Goal: Task Accomplishment & Management: Use online tool/utility

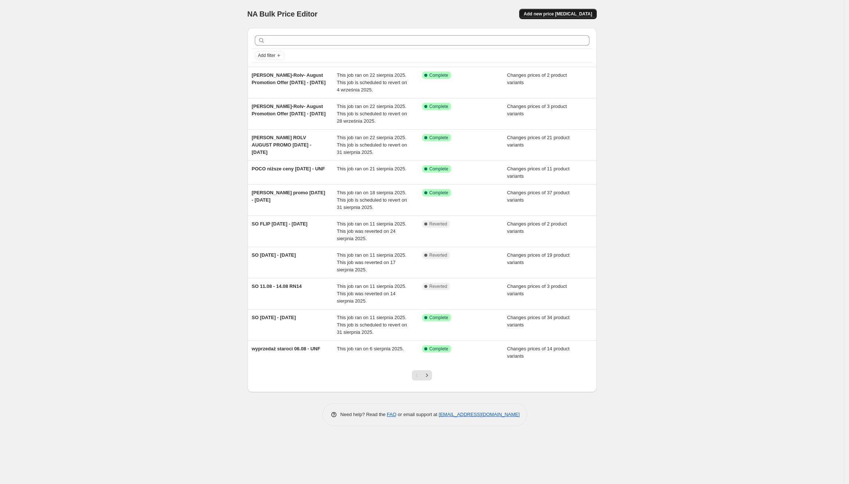
click at [588, 12] on span "Add new price [MEDICAL_DATA]" at bounding box center [557, 14] width 68 height 6
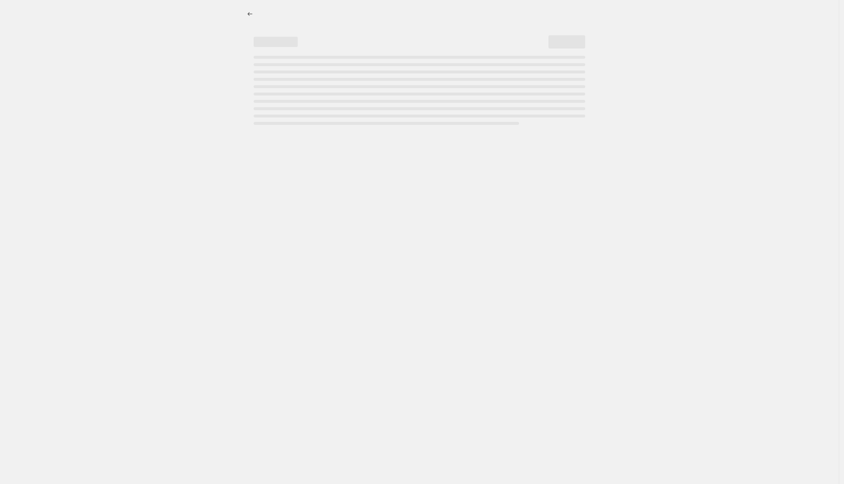
select select "percentage"
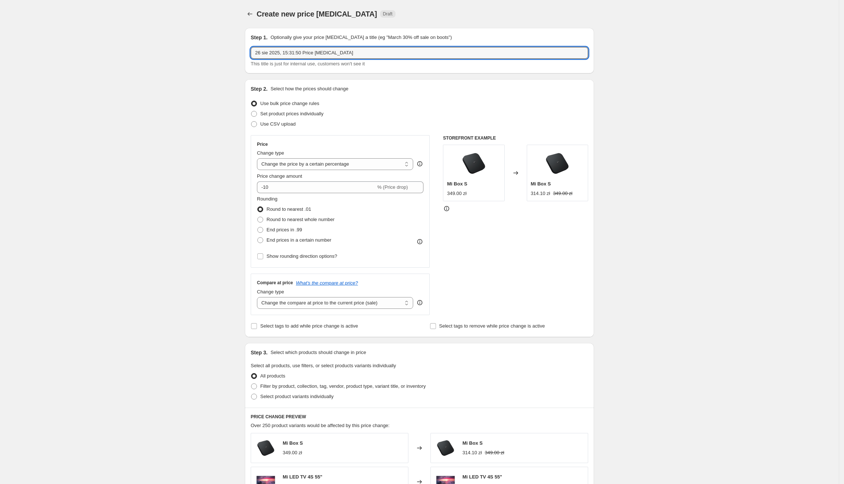
drag, startPoint x: 348, startPoint y: 53, endPoint x: 250, endPoint y: 54, distance: 98.1
click at [250, 54] on div "Step 1. Optionally give your price [MEDICAL_DATA] a title (eg "March 30% off sa…" at bounding box center [419, 51] width 349 height 46
type input "Redmi Note 14 Pro 5G [DATE] - [DATE]"
click at [280, 112] on span "Set product prices individually" at bounding box center [291, 114] width 63 height 6
click at [251, 111] on input "Set product prices individually" at bounding box center [251, 111] width 0 height 0
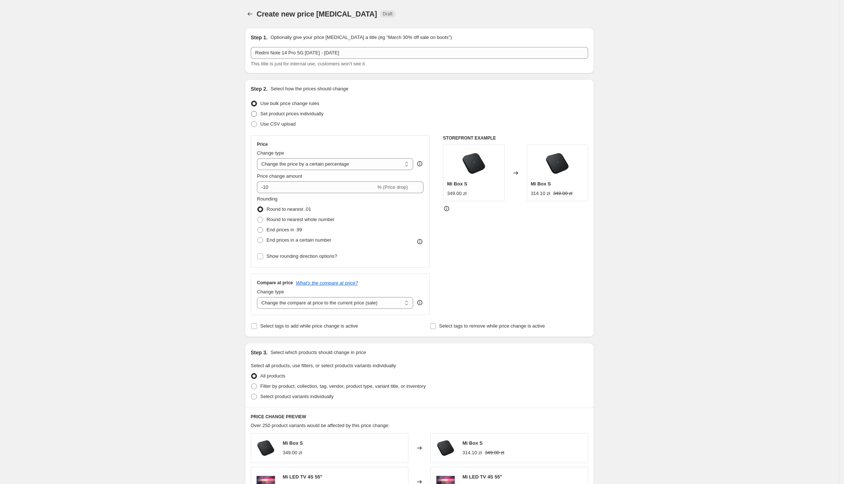
radio input "true"
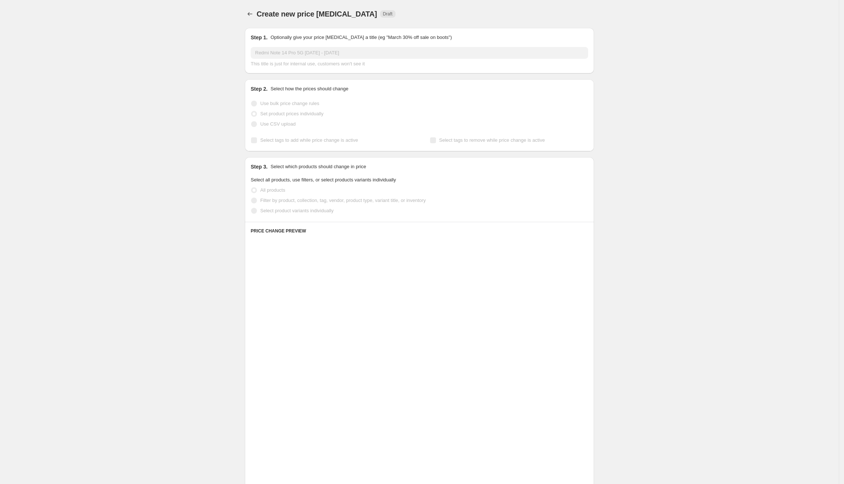
click at [288, 212] on span "Select product variants individually" at bounding box center [296, 211] width 73 height 6
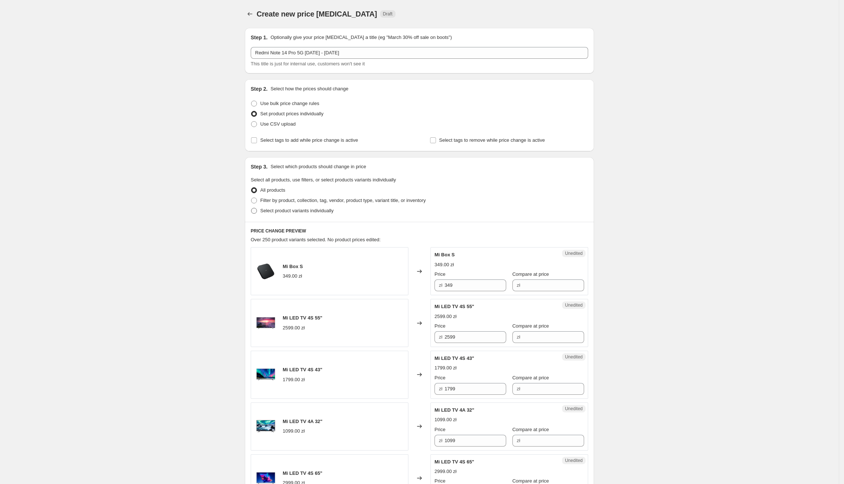
click at [288, 212] on span "Select product variants individually" at bounding box center [296, 211] width 73 height 6
click at [251, 208] on input "Select product variants individually" at bounding box center [251, 208] width 0 height 0
radio input "true"
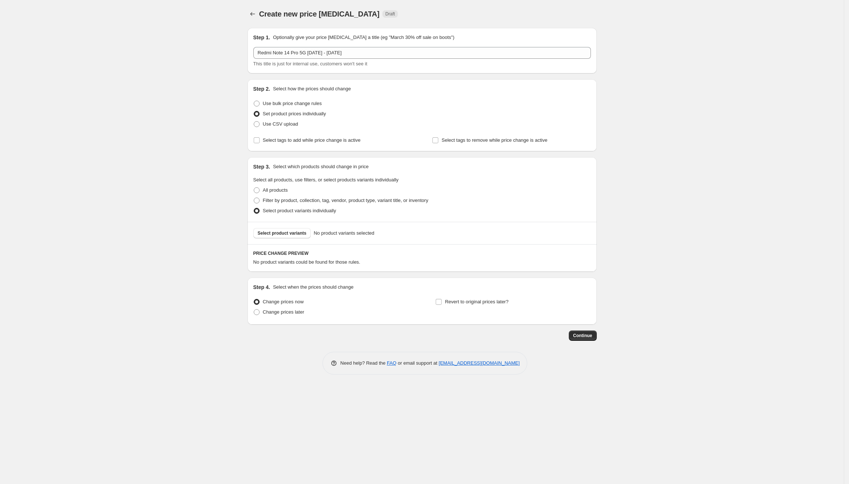
click at [283, 234] on span "Select product variants" at bounding box center [282, 233] width 49 height 6
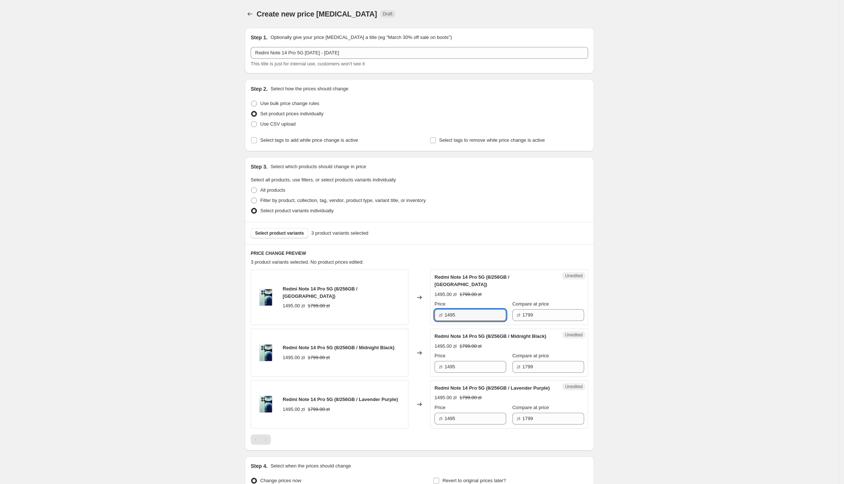
drag, startPoint x: 481, startPoint y: 312, endPoint x: 445, endPoint y: 312, distance: 36.0
click at [445, 312] on div "zł 1495" at bounding box center [470, 315] width 72 height 12
type input "1299"
drag, startPoint x: 624, startPoint y: 291, endPoint x: 539, endPoint y: 299, distance: 85.6
click at [623, 291] on div "Create new price [MEDICAL_DATA]. This page is ready Create new price [MEDICAL_D…" at bounding box center [419, 282] width 839 height 565
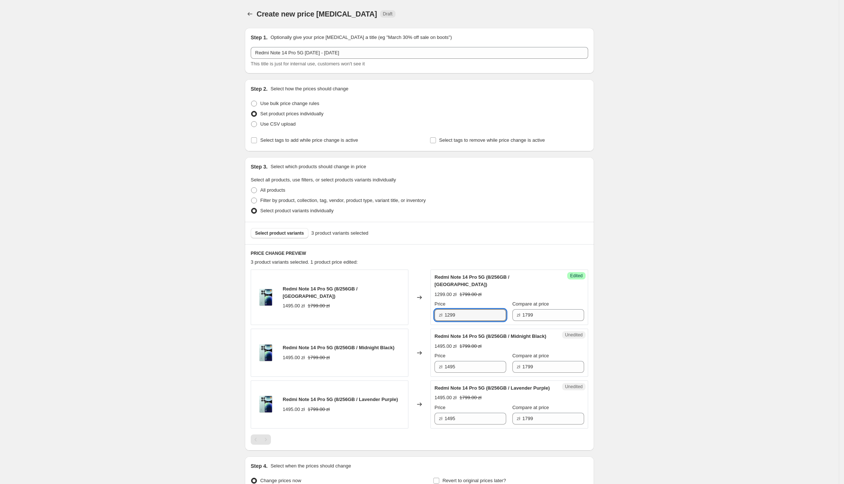
drag, startPoint x: 479, startPoint y: 309, endPoint x: 434, endPoint y: 313, distance: 45.8
click at [434, 313] on div "Success Edited Redmi Note 14 Pro 5G (8/256GB / Coral Green) 1299.00 zł 1799.00 …" at bounding box center [509, 297] width 158 height 55
paste input "299"
drag, startPoint x: 484, startPoint y: 365, endPoint x: 479, endPoint y: 431, distance: 65.9
click at [426, 376] on div "Redmi Note 14 Pro 5G (8/256GB / Midnight Black) 1495.00 zł 1799.00 zł Changed t…" at bounding box center [419, 353] width 337 height 48
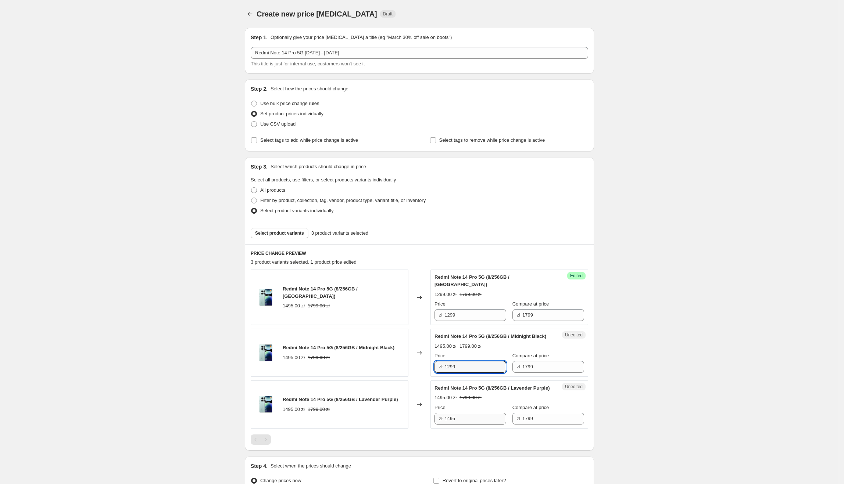
type input "1299"
drag, startPoint x: 480, startPoint y: 430, endPoint x: 434, endPoint y: 429, distance: 45.6
click at [424, 429] on div "Redmi Note 14 Pro 5G (8/256GB / Lavender Purple) 1495.00 zł 1799.00 zł Changed …" at bounding box center [419, 405] width 337 height 48
paste input "299"
type input "1299"
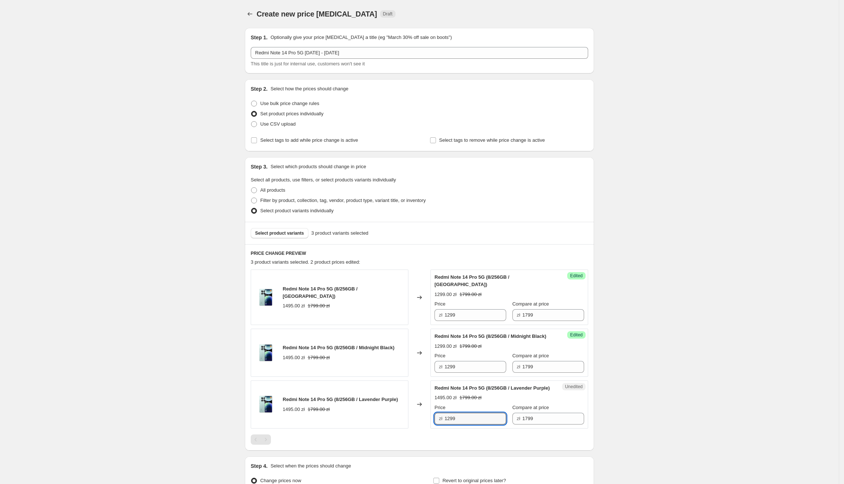
click at [671, 380] on div "Create new price [MEDICAL_DATA]. This page is ready Create new price [MEDICAL_D…" at bounding box center [419, 282] width 839 height 565
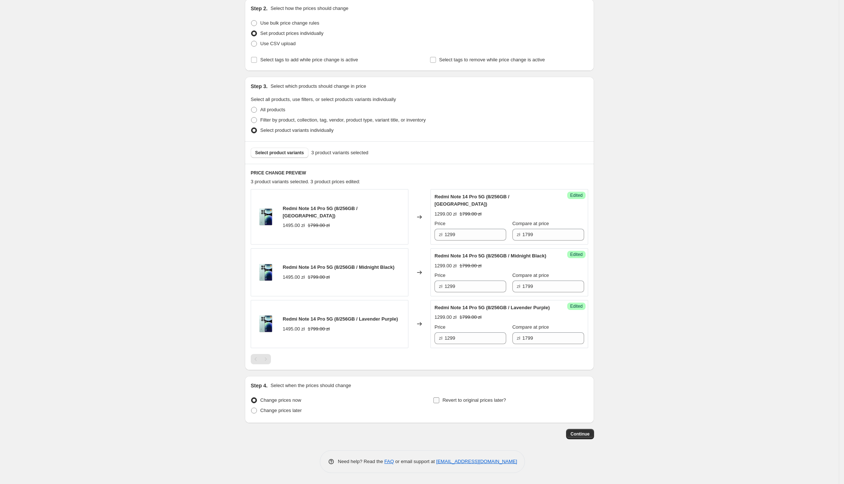
click at [456, 400] on span "Revert to original prices later?" at bounding box center [474, 401] width 64 height 6
click at [439, 400] on input "Revert to original prices later?" at bounding box center [436, 401] width 6 height 6
checkbox input "true"
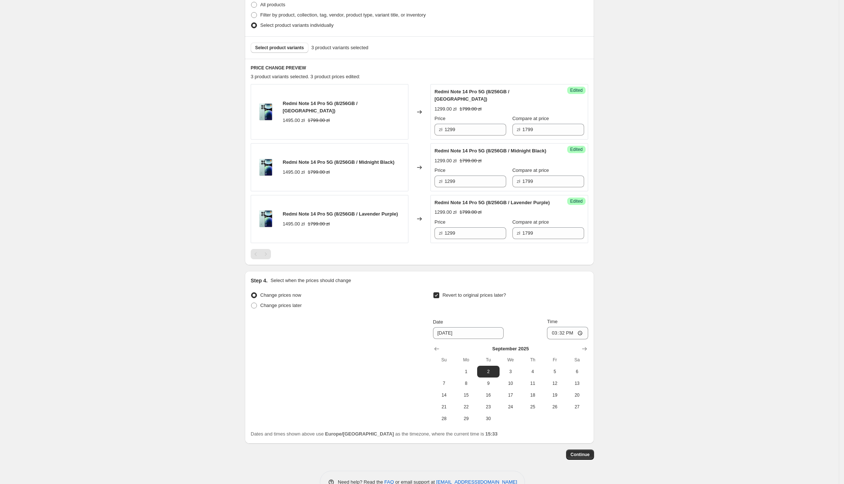
scroll to position [186, 0]
click at [491, 422] on span "30" at bounding box center [488, 419] width 16 height 6
click at [433, 354] on div "[DATE] Su Mo Tu We Th Fr Sa 1 2 3 4 5 6 7 8 9 10 11 12 13 14 15 16 17 18 19 20 …" at bounding box center [507, 381] width 161 height 85
click at [436, 352] on icon "Show previous month, August 2025" at bounding box center [436, 348] width 7 height 7
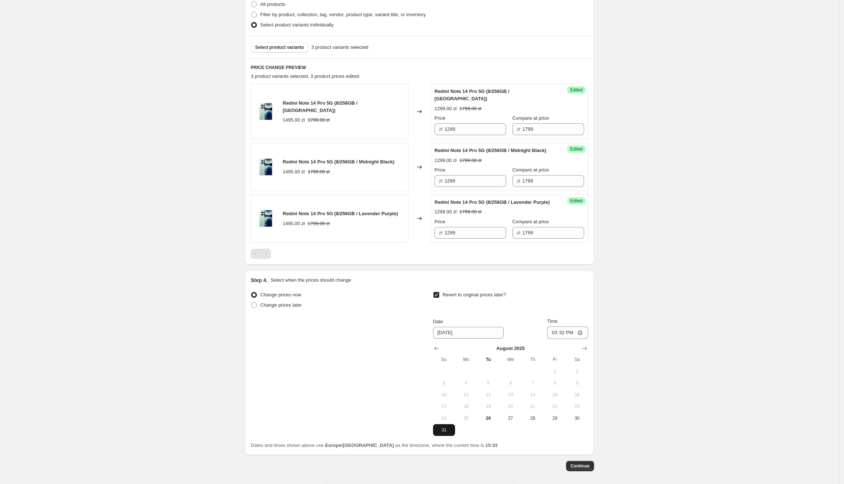
drag, startPoint x: 447, startPoint y: 437, endPoint x: 530, endPoint y: 409, distance: 87.1
click at [447, 433] on span "31" at bounding box center [444, 430] width 16 height 6
type input "[DATE]"
click at [567, 339] on input "15:32" at bounding box center [567, 333] width 41 height 12
type input "23:55"
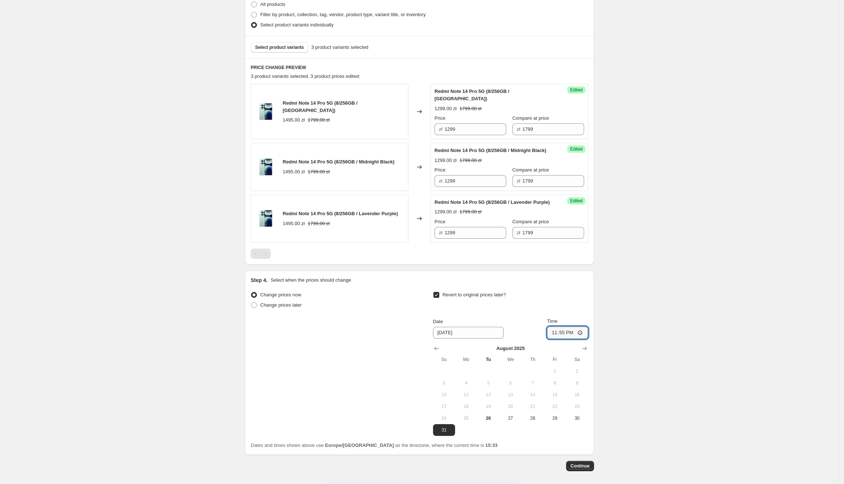
click at [649, 348] on div "Create new price [MEDICAL_DATA]. This page is ready Create new price [MEDICAL_D…" at bounding box center [419, 165] width 839 height 702
click at [577, 469] on button "Continue" at bounding box center [580, 466] width 28 height 10
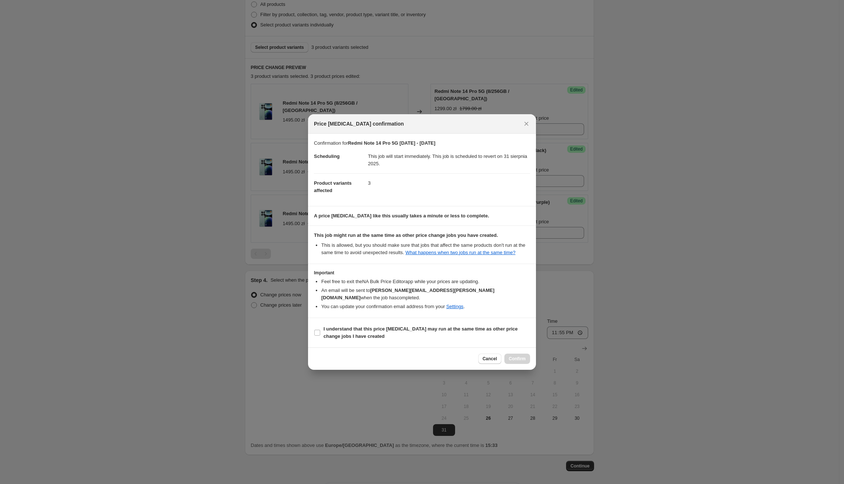
drag, startPoint x: 456, startPoint y: 323, endPoint x: 509, endPoint y: 341, distance: 55.9
click at [456, 326] on b "I understand that this price [MEDICAL_DATA] may run at the same time as other p…" at bounding box center [420, 332] width 194 height 13
click at [320, 330] on input "I understand that this price [MEDICAL_DATA] may run at the same time as other p…" at bounding box center [317, 333] width 6 height 6
checkbox input "true"
click at [513, 356] on span "Confirm" at bounding box center [517, 359] width 17 height 6
